Goal: Transaction & Acquisition: Book appointment/travel/reservation

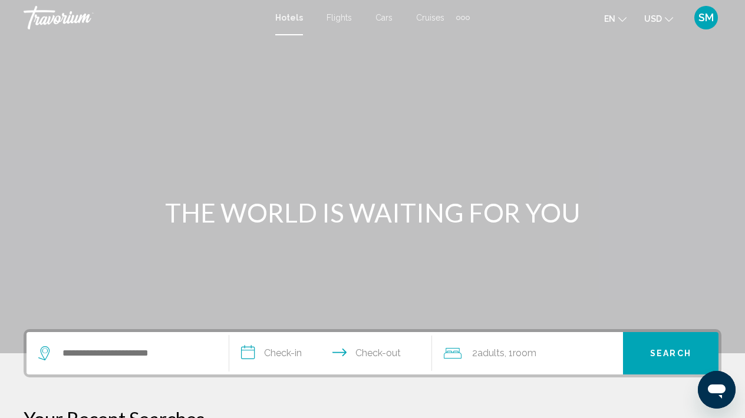
click at [95, 363] on div "Search widget" at bounding box center [127, 353] width 179 height 42
click at [345, 19] on span "Flights" at bounding box center [339, 17] width 25 height 9
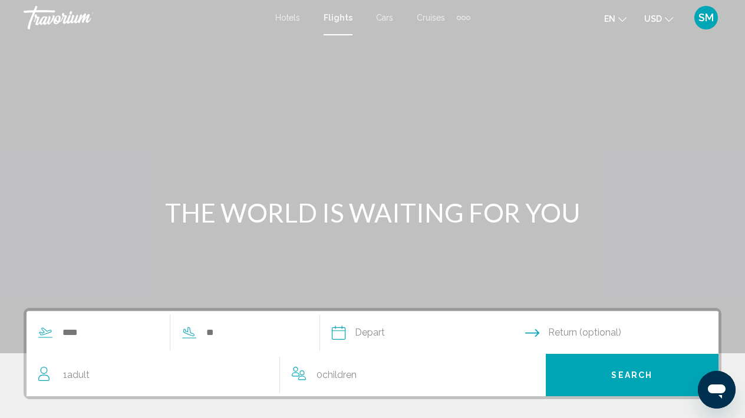
click at [292, 21] on span "Hotels" at bounding box center [287, 17] width 25 height 9
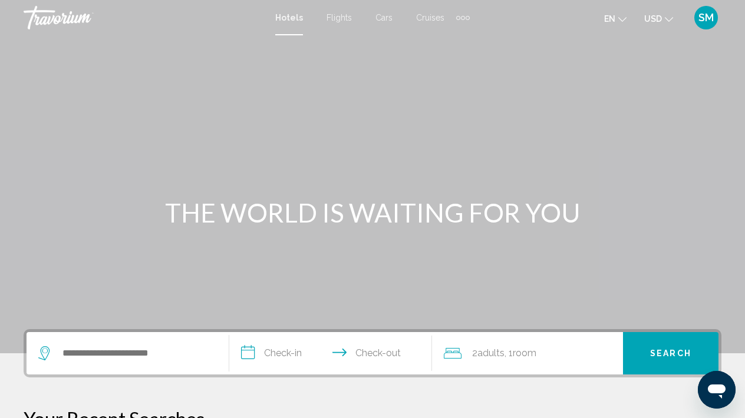
click at [333, 18] on span "Flights" at bounding box center [339, 17] width 25 height 9
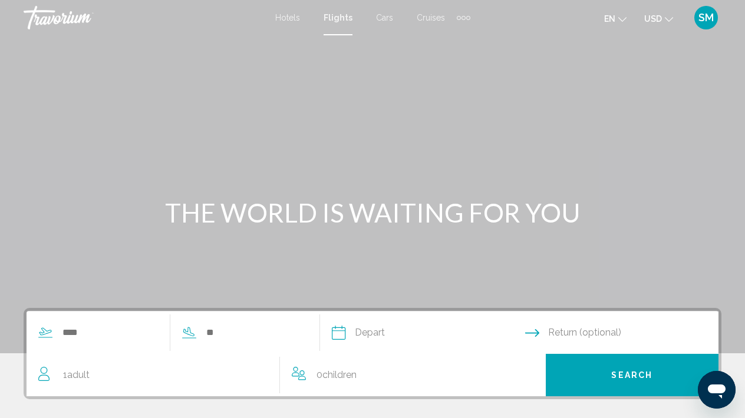
click at [379, 17] on span "Cars" at bounding box center [384, 17] width 17 height 9
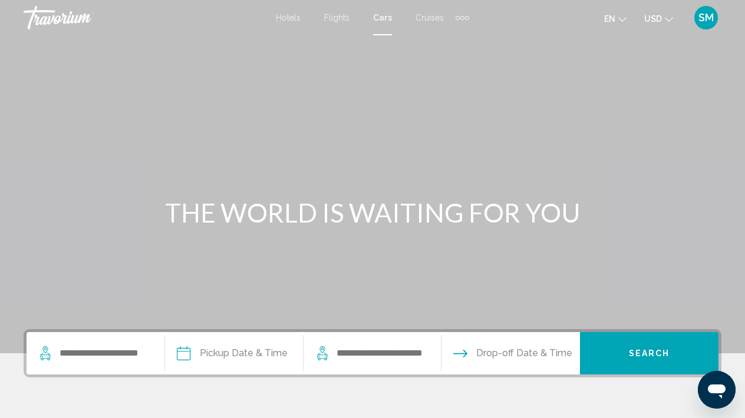
click at [430, 21] on span "Cruises" at bounding box center [429, 17] width 28 height 9
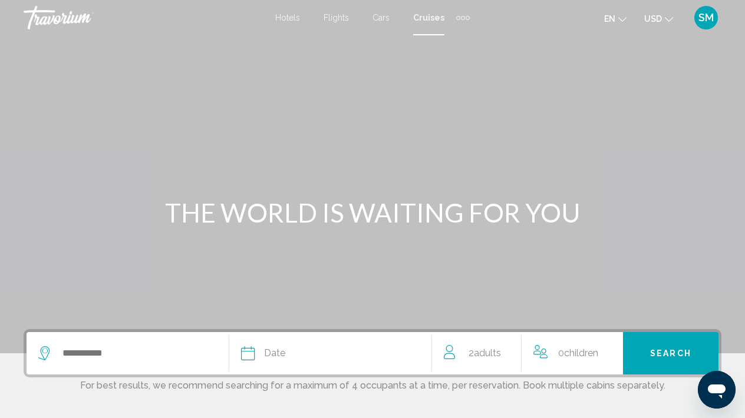
click at [468, 18] on div "Extra navigation items" at bounding box center [468, 18] width 4 height 4
click at [441, 43] on span "Activities" at bounding box center [443, 39] width 33 height 9
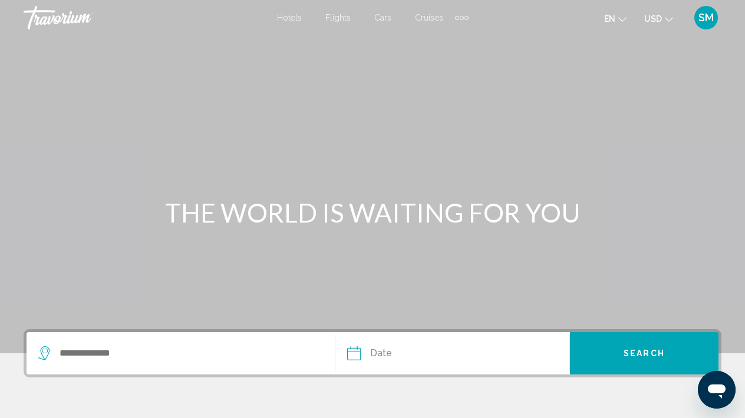
click at [292, 20] on span "Hotels" at bounding box center [289, 17] width 25 height 9
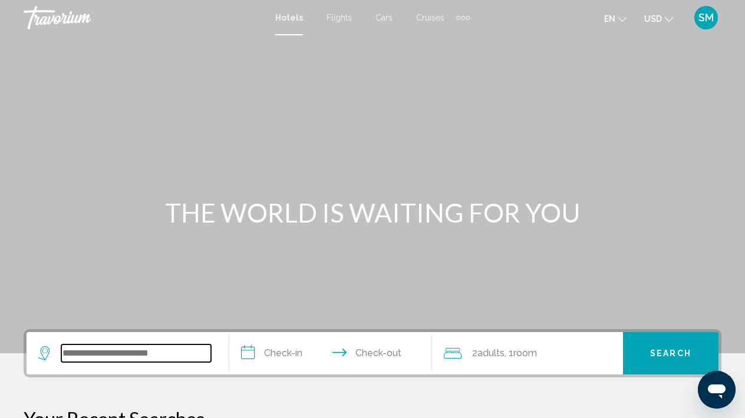
click at [80, 354] on input "Search widget" at bounding box center [136, 354] width 150 height 18
click at [622, 21] on icon "Change language" at bounding box center [622, 19] width 8 height 8
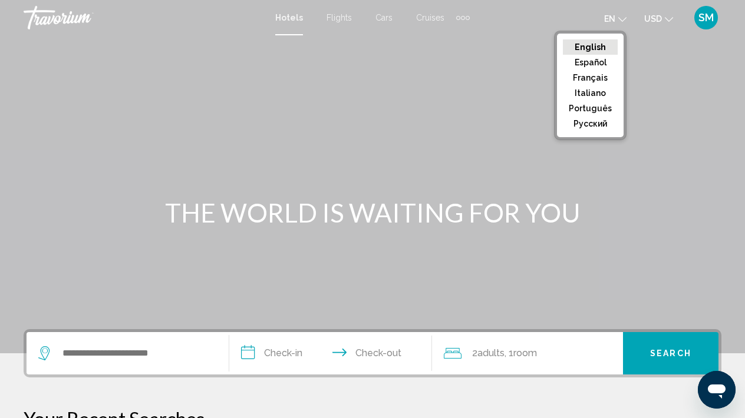
click at [597, 42] on button "English" at bounding box center [590, 46] width 55 height 15
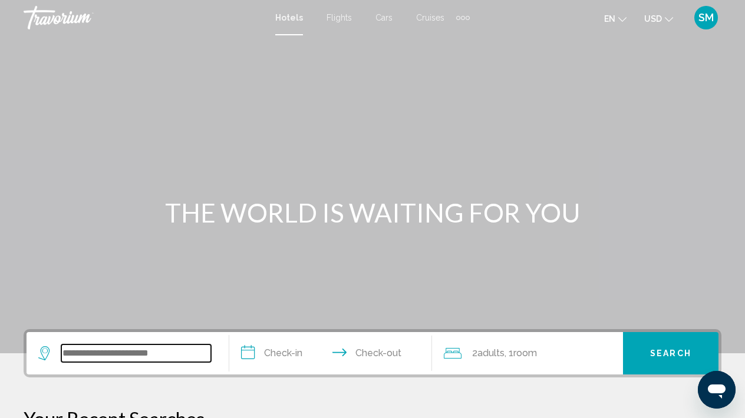
click at [81, 357] on input "Search widget" at bounding box center [136, 354] width 150 height 18
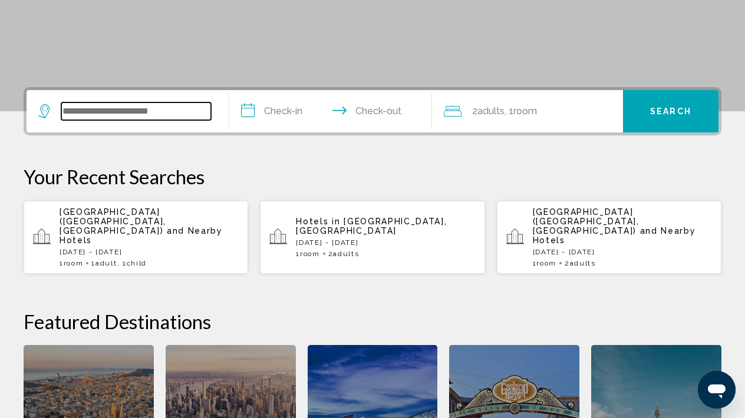
scroll to position [291, 0]
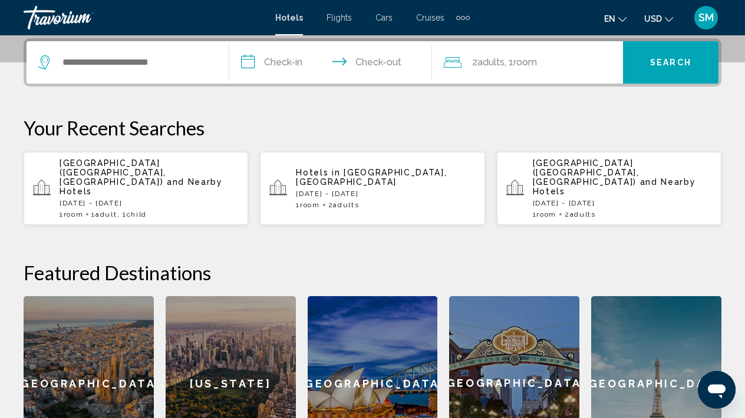
click at [223, 369] on div "[US_STATE]" at bounding box center [231, 383] width 130 height 175
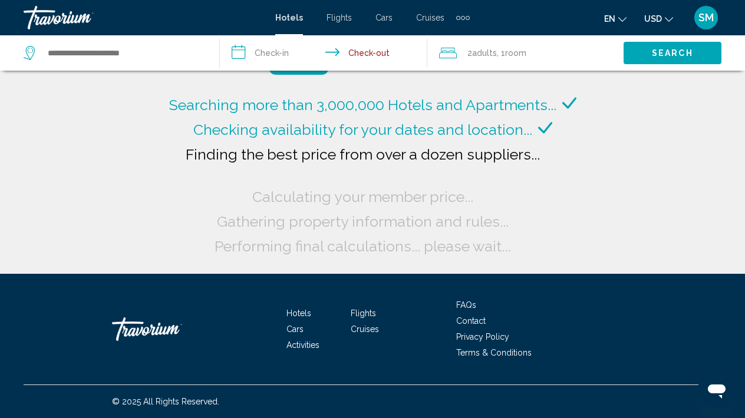
click at [281, 17] on span "Hotels" at bounding box center [289, 17] width 28 height 9
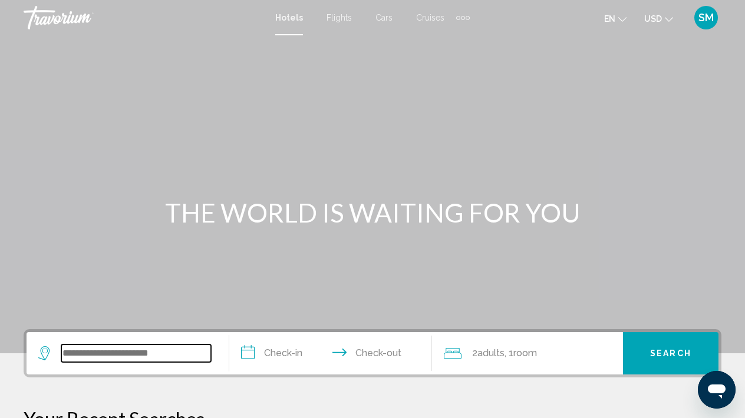
click at [99, 345] on input "Search widget" at bounding box center [136, 354] width 150 height 18
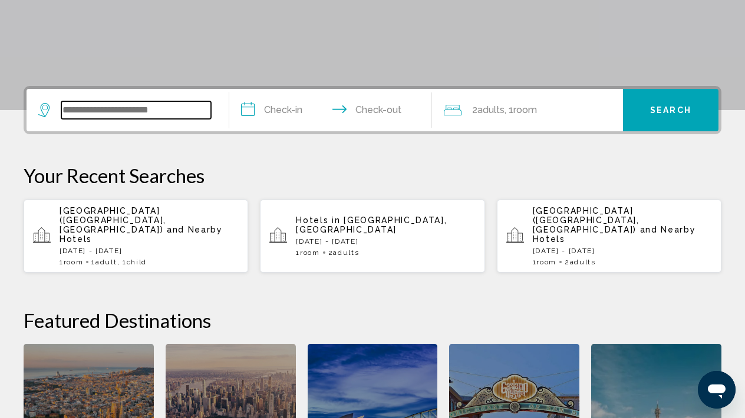
scroll to position [291, 0]
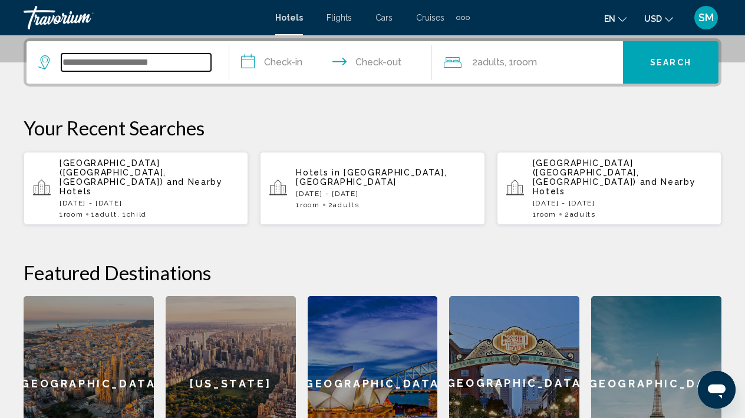
type input "*"
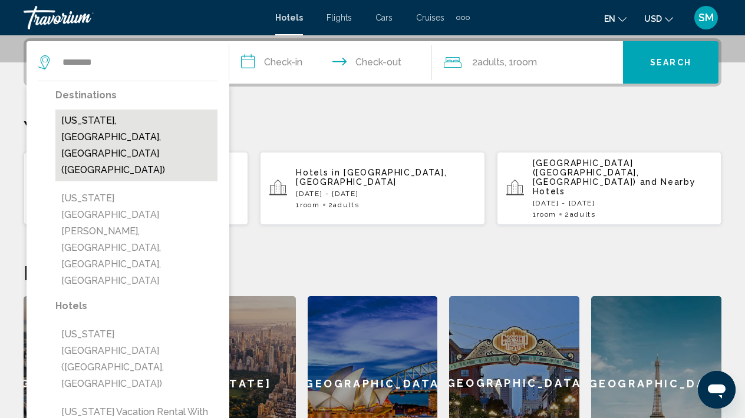
click at [170, 123] on button "[US_STATE], [GEOGRAPHIC_DATA], [GEOGRAPHIC_DATA] ([GEOGRAPHIC_DATA])" at bounding box center [136, 146] width 162 height 72
type input "**********"
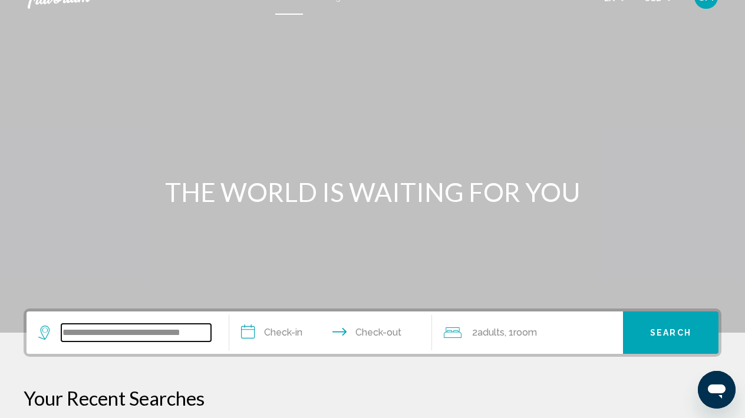
scroll to position [22, 0]
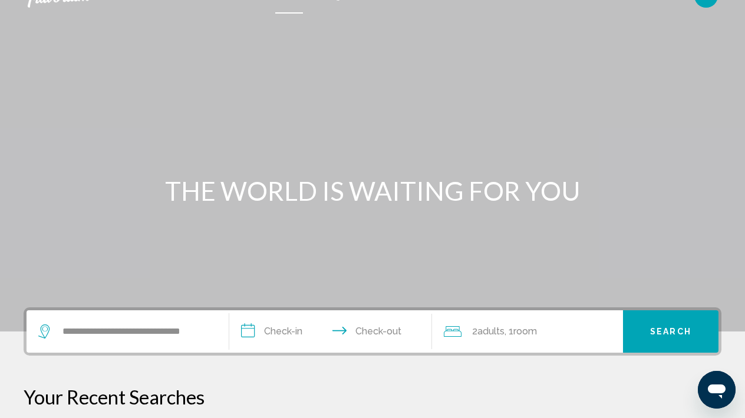
click at [292, 332] on input "**********" at bounding box center [332, 334] width 207 height 46
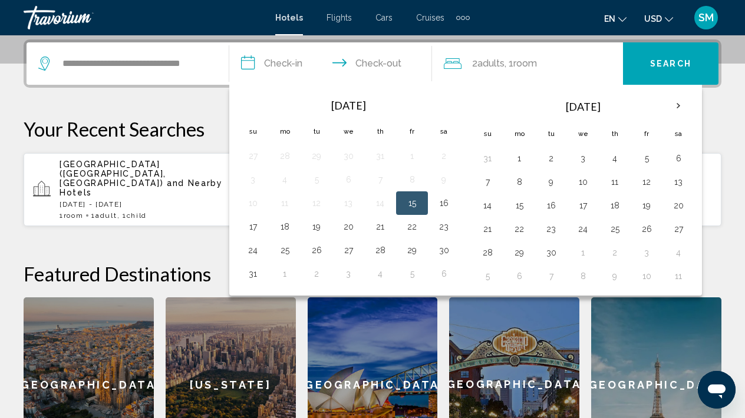
scroll to position [291, 0]
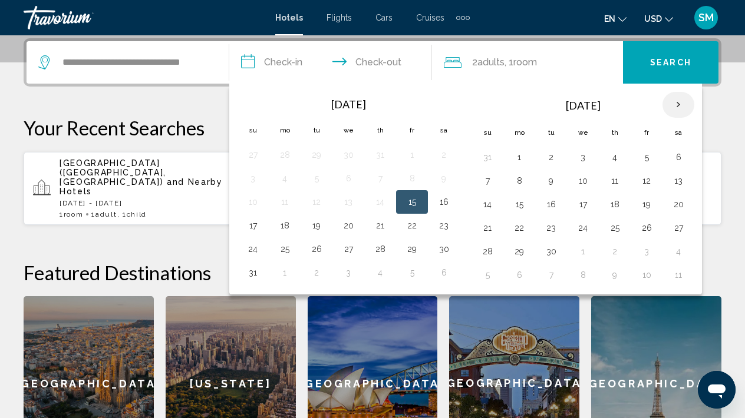
click at [677, 107] on th "Next month" at bounding box center [678, 105] width 32 height 26
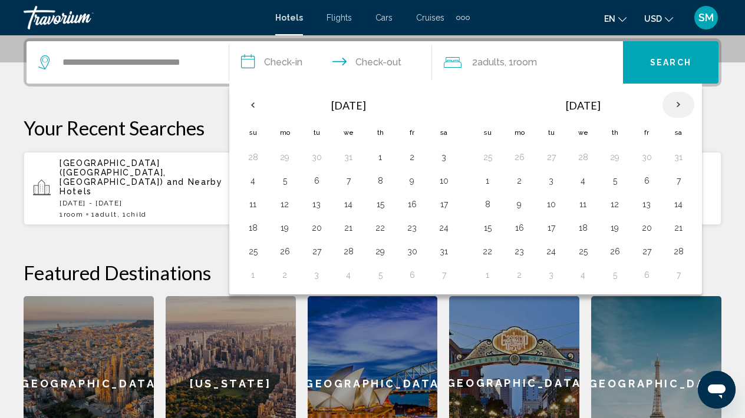
click at [677, 107] on th "Next month" at bounding box center [678, 105] width 32 height 26
click at [677, 108] on th "Next month" at bounding box center [678, 105] width 32 height 26
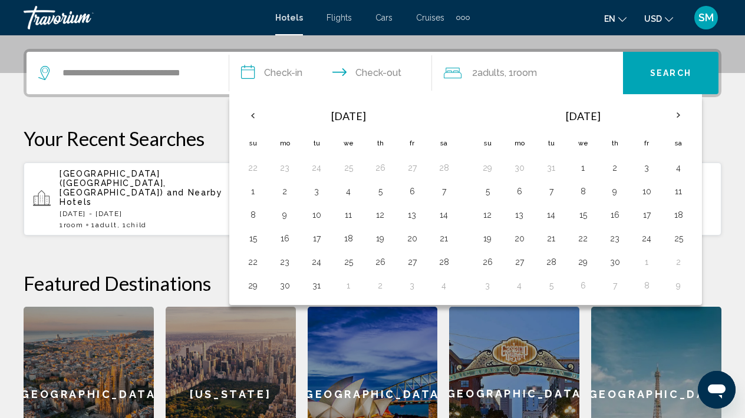
scroll to position [281, 0]
click at [339, 16] on span "Flights" at bounding box center [339, 17] width 25 height 9
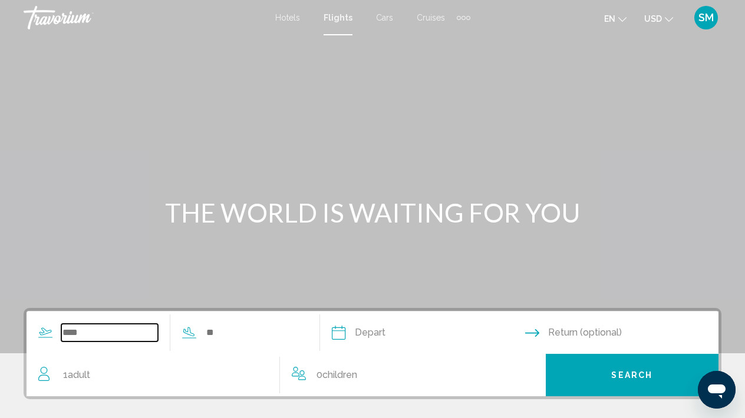
click at [74, 335] on input "Search widget" at bounding box center [109, 333] width 97 height 18
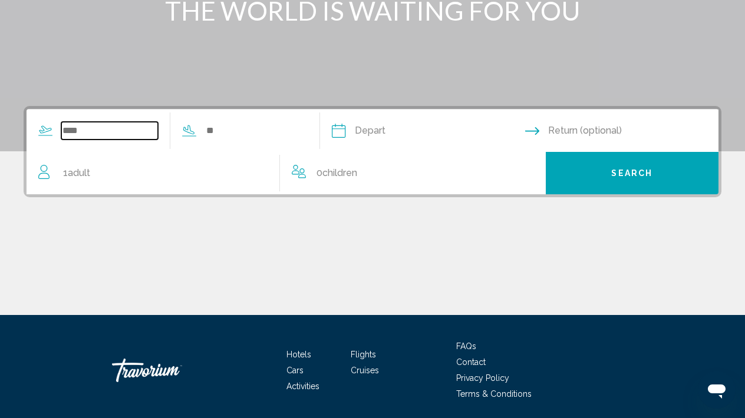
scroll to position [243, 0]
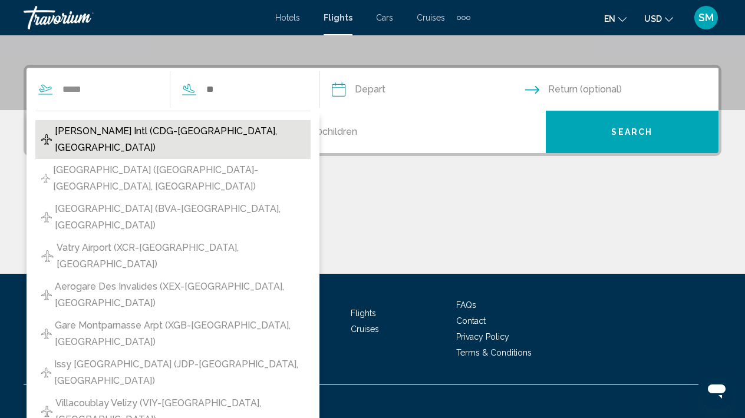
click at [110, 133] on span "[PERSON_NAME] Intl (CDG-[GEOGRAPHIC_DATA], [GEOGRAPHIC_DATA])" at bounding box center [180, 139] width 250 height 33
type input "**********"
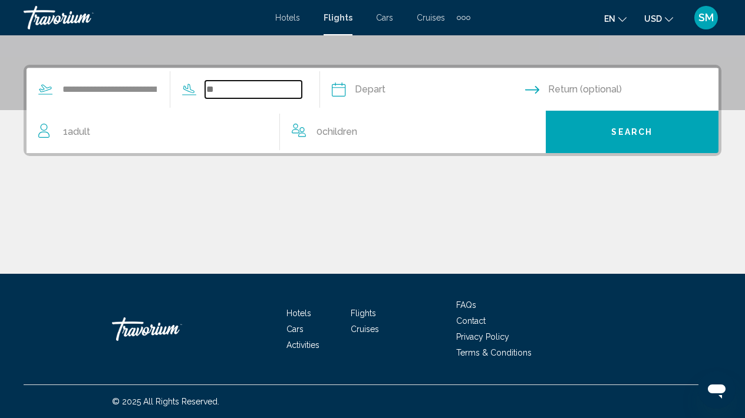
click at [258, 90] on input "Search widget" at bounding box center [253, 90] width 97 height 18
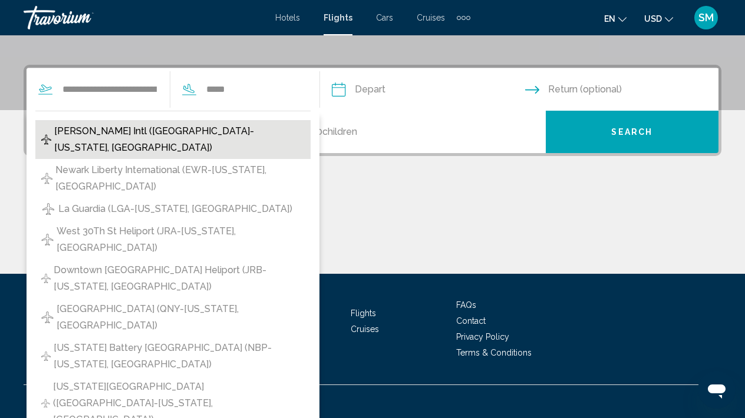
click at [184, 134] on span "[PERSON_NAME] Intl ([GEOGRAPHIC_DATA]-[US_STATE], [GEOGRAPHIC_DATA])" at bounding box center [179, 139] width 250 height 33
type input "**********"
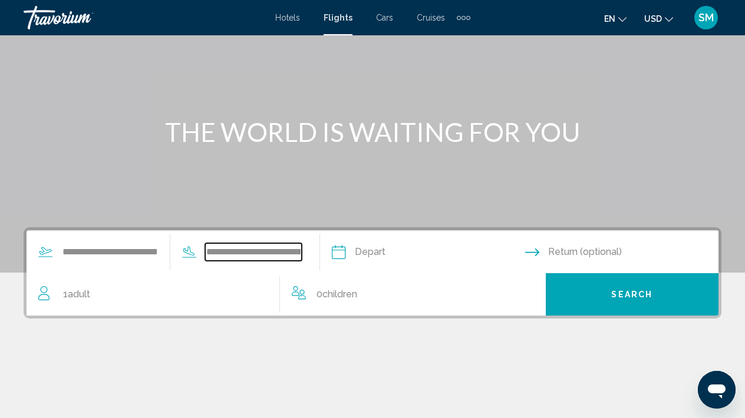
scroll to position [78, 0]
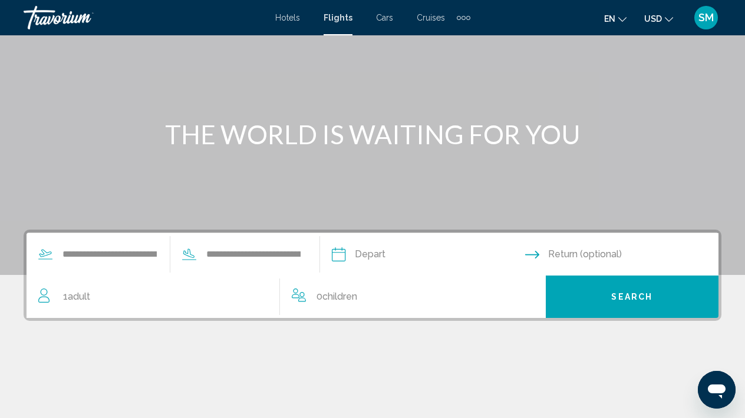
click at [422, 257] on input "Depart date" at bounding box center [428, 256] width 198 height 46
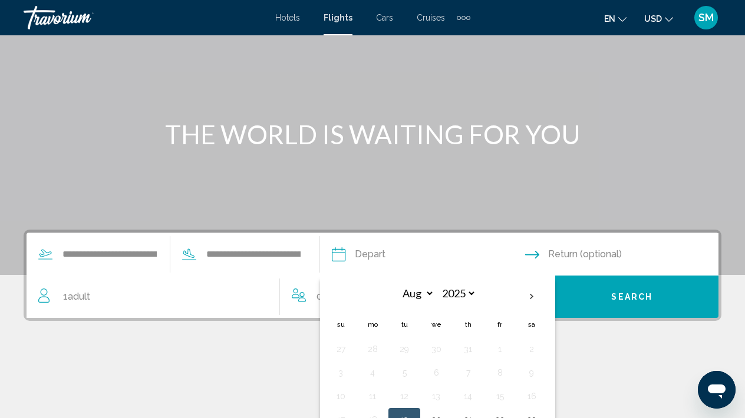
scroll to position [243, 0]
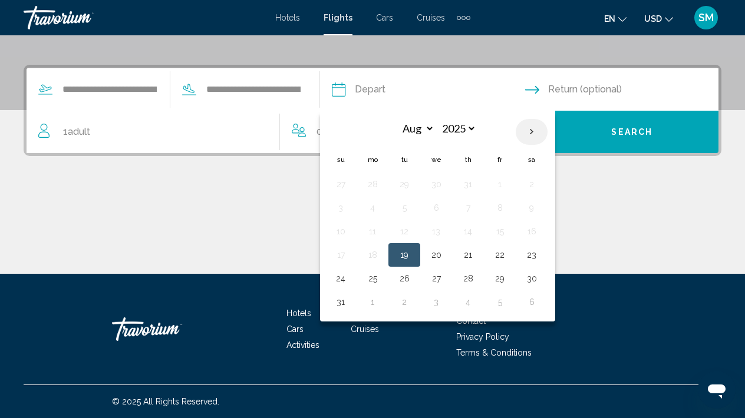
click at [548, 134] on th "Next month" at bounding box center [532, 132] width 32 height 26
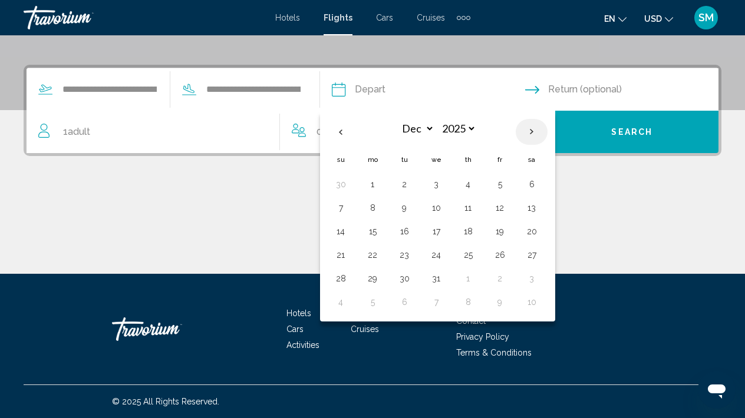
select select "*"
select select "****"
click at [548, 134] on th "Next month" at bounding box center [532, 132] width 32 height 26
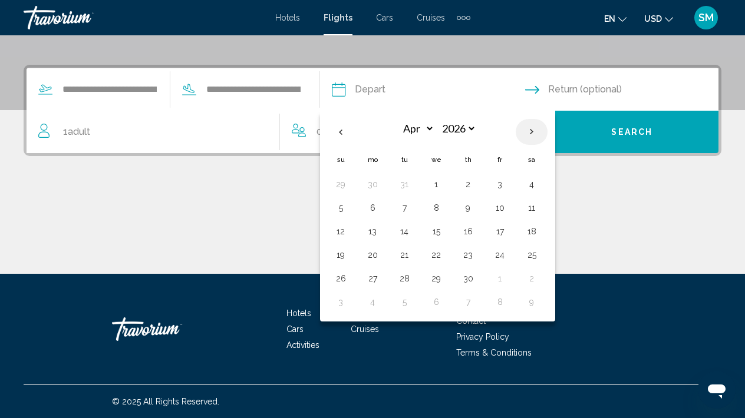
click at [548, 134] on th "Next month" at bounding box center [532, 132] width 32 height 26
click at [357, 135] on th "Previous month" at bounding box center [341, 132] width 32 height 26
select select "*"
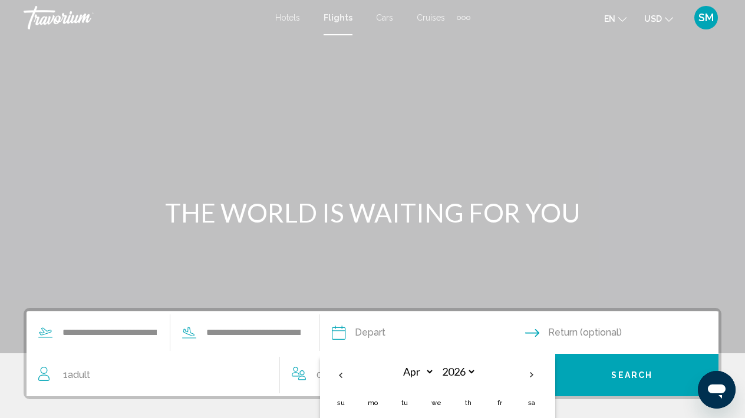
scroll to position [0, 0]
